Goal: Find specific page/section: Find specific page/section

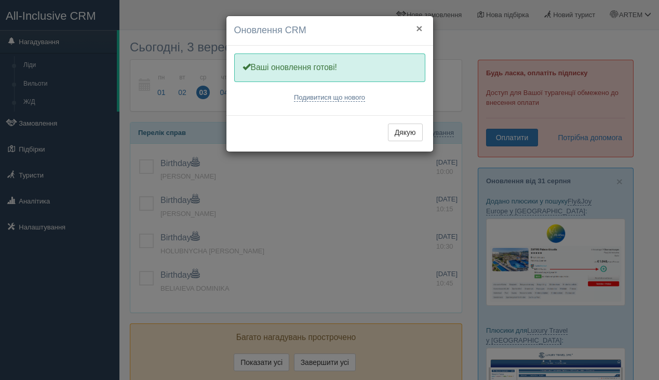
click at [419, 24] on button "×" at bounding box center [419, 28] width 6 height 11
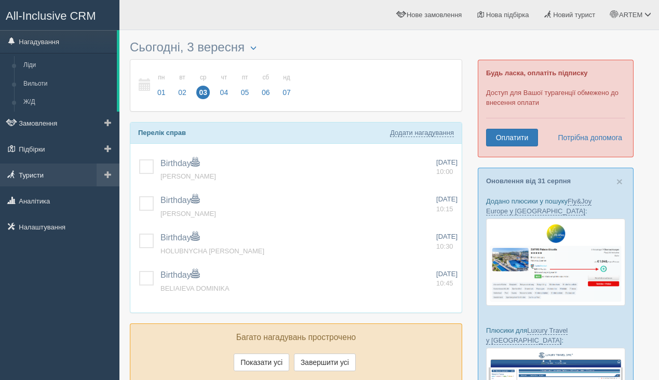
click at [57, 174] on link "Туристи" at bounding box center [59, 175] width 119 height 23
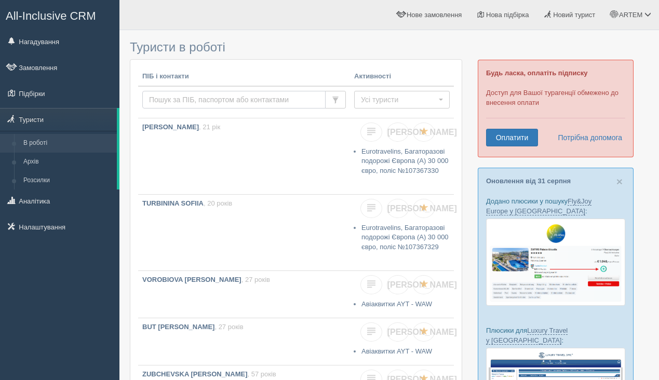
click at [187, 106] on input "text" at bounding box center [233, 100] width 183 height 18
type input "alla"
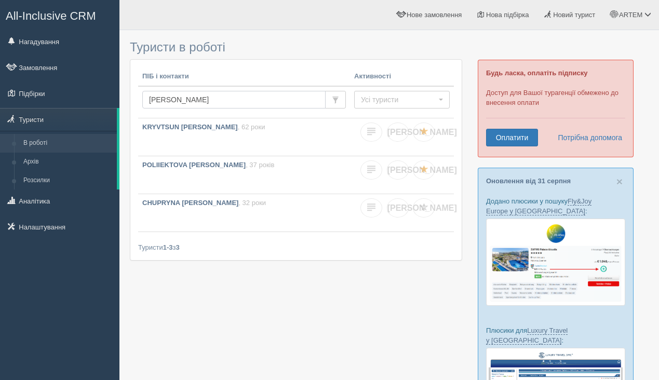
drag, startPoint x: 237, startPoint y: 100, endPoint x: 125, endPoint y: 93, distance: 112.3
click at [125, 93] on div "Туристи в роботі ПІБ і контакти Активності alla Усі туристи Усі туристи Є замов…" at bounding box center [389, 306] width 540 height 612
